Goal: Communication & Community: Answer question/provide support

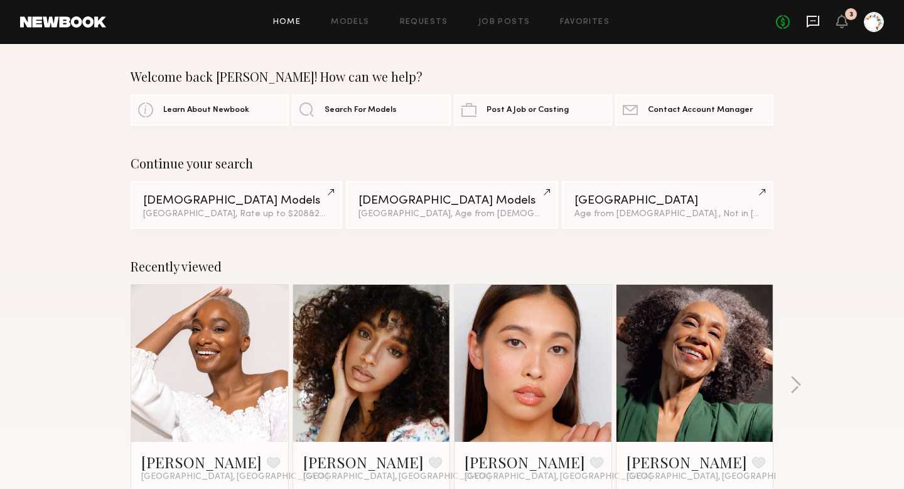
click at [815, 20] on icon at bounding box center [813, 20] width 5 height 1
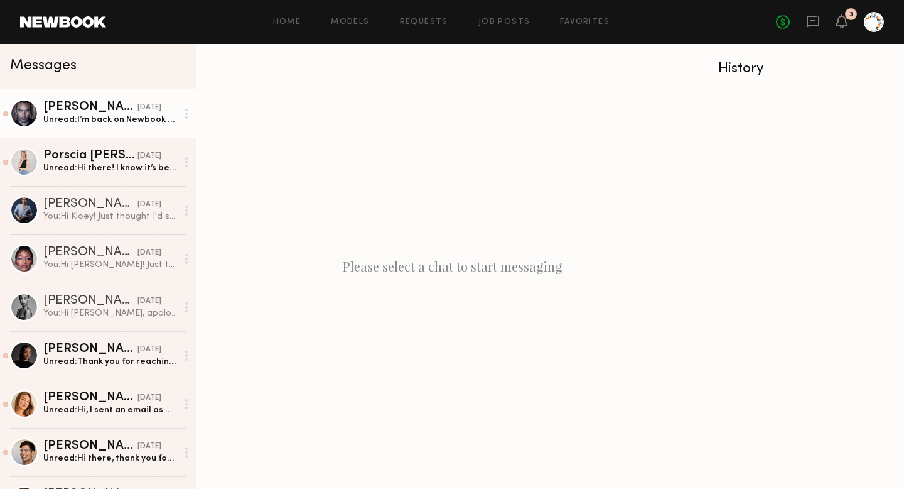
click at [67, 122] on div "Unread: I’m back on Newbook BYW! Please Keep me in mind for any projects 🙏🏾" at bounding box center [110, 120] width 134 height 12
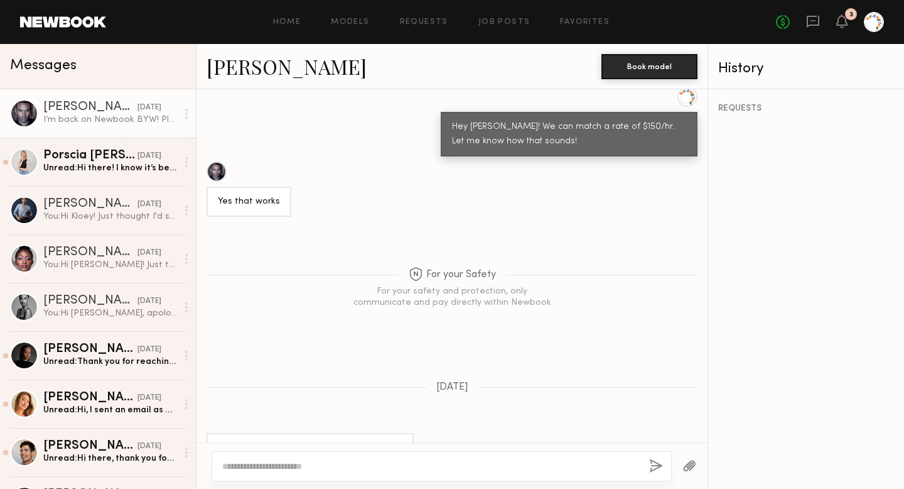
scroll to position [1081, 0]
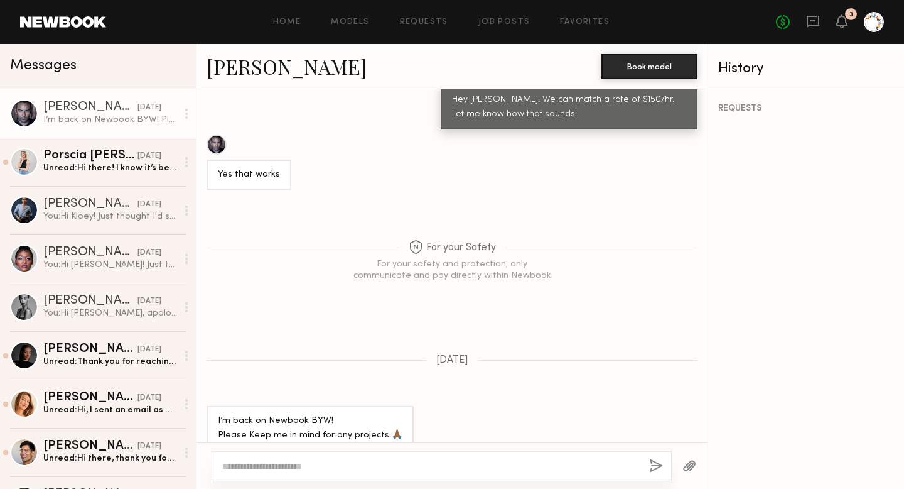
click at [299, 462] on textarea at bounding box center [430, 466] width 417 height 13
type textarea "**********"
click at [651, 467] on button "button" at bounding box center [656, 466] width 14 height 16
